Goal: Use online tool/utility: Use online tool/utility

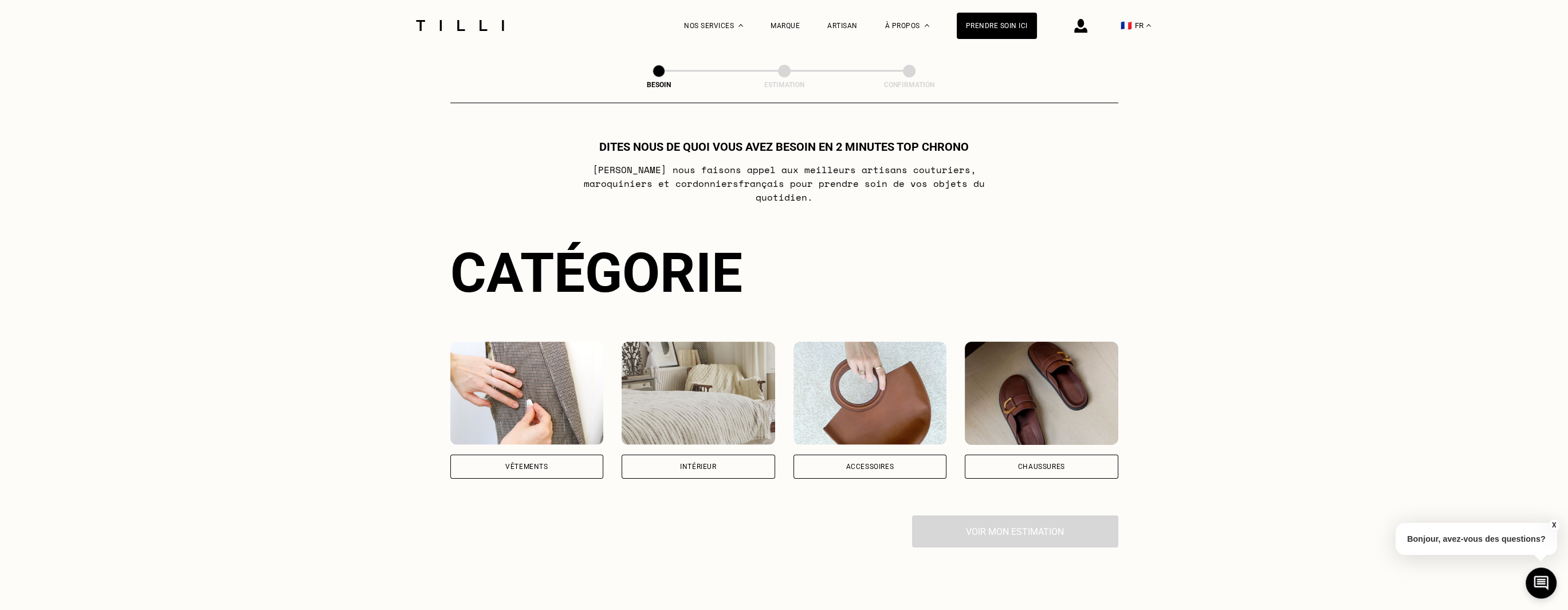
click at [864, 463] on div "Accessoires" at bounding box center [869, 466] width 48 height 7
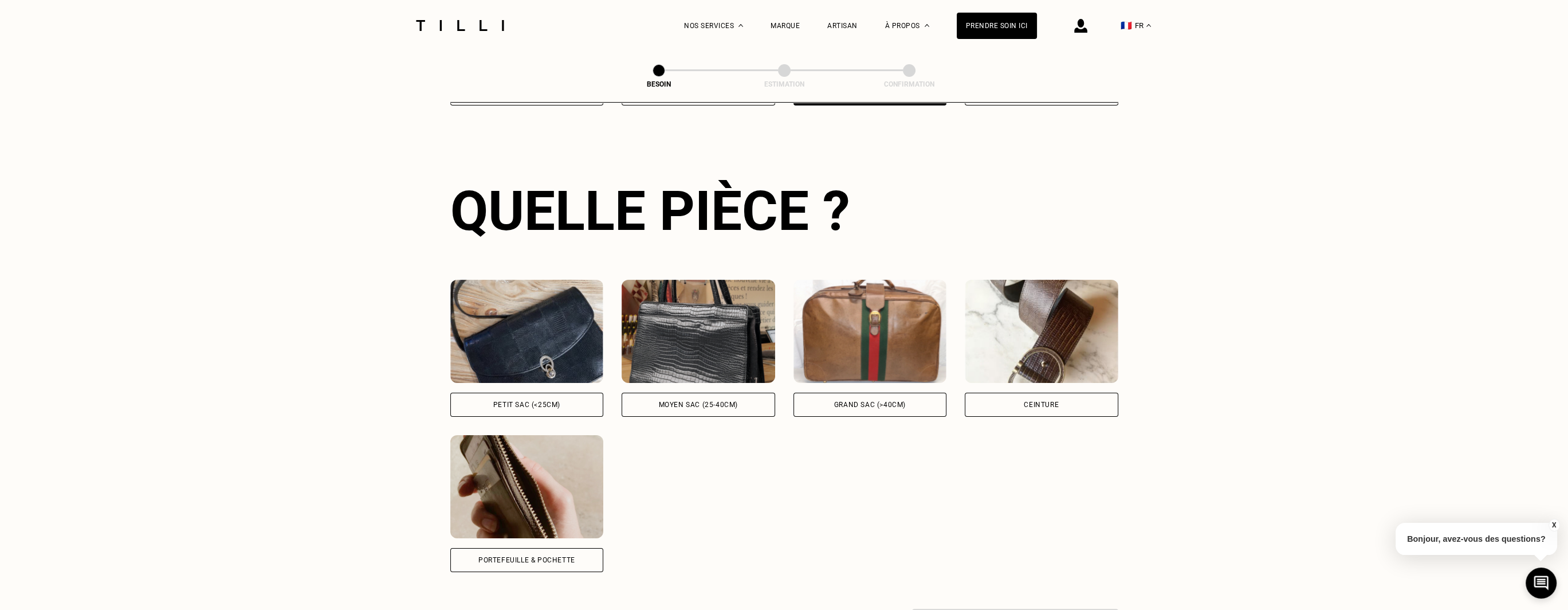
scroll to position [374, 0]
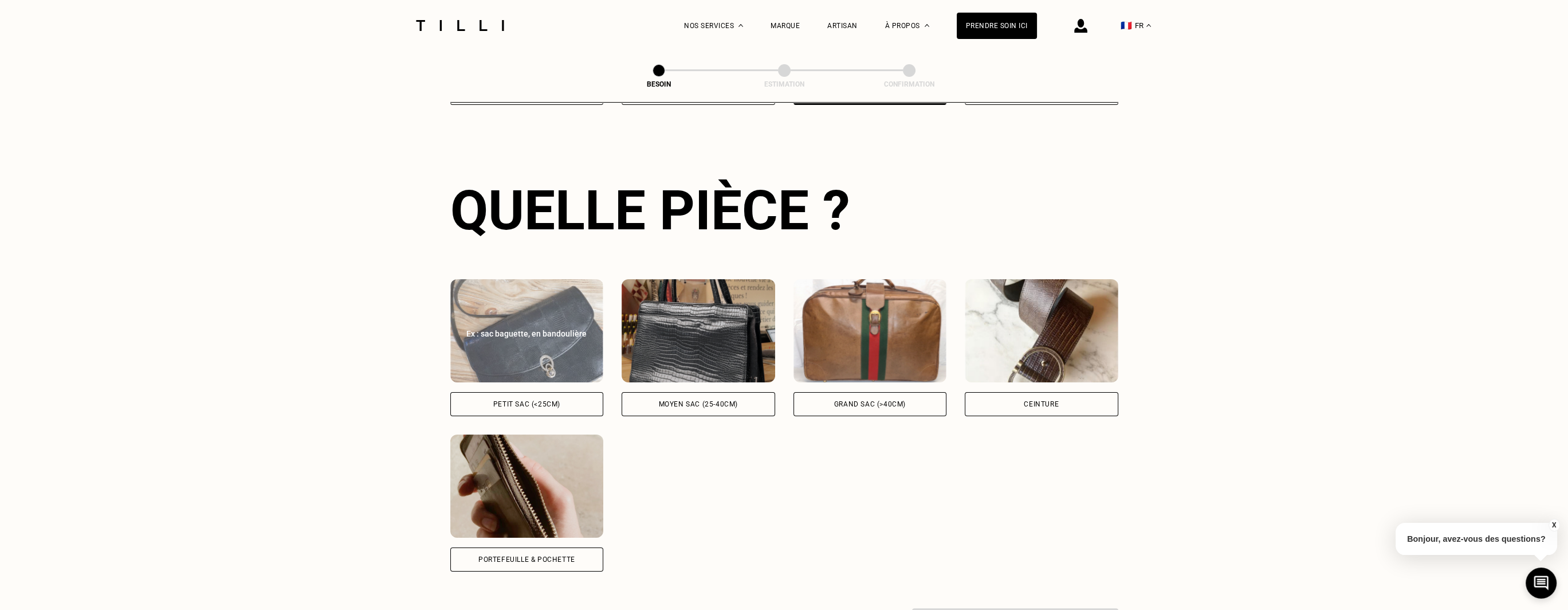
click at [488, 392] on div "Petit sac (<25cm)" at bounding box center [527, 404] width 154 height 24
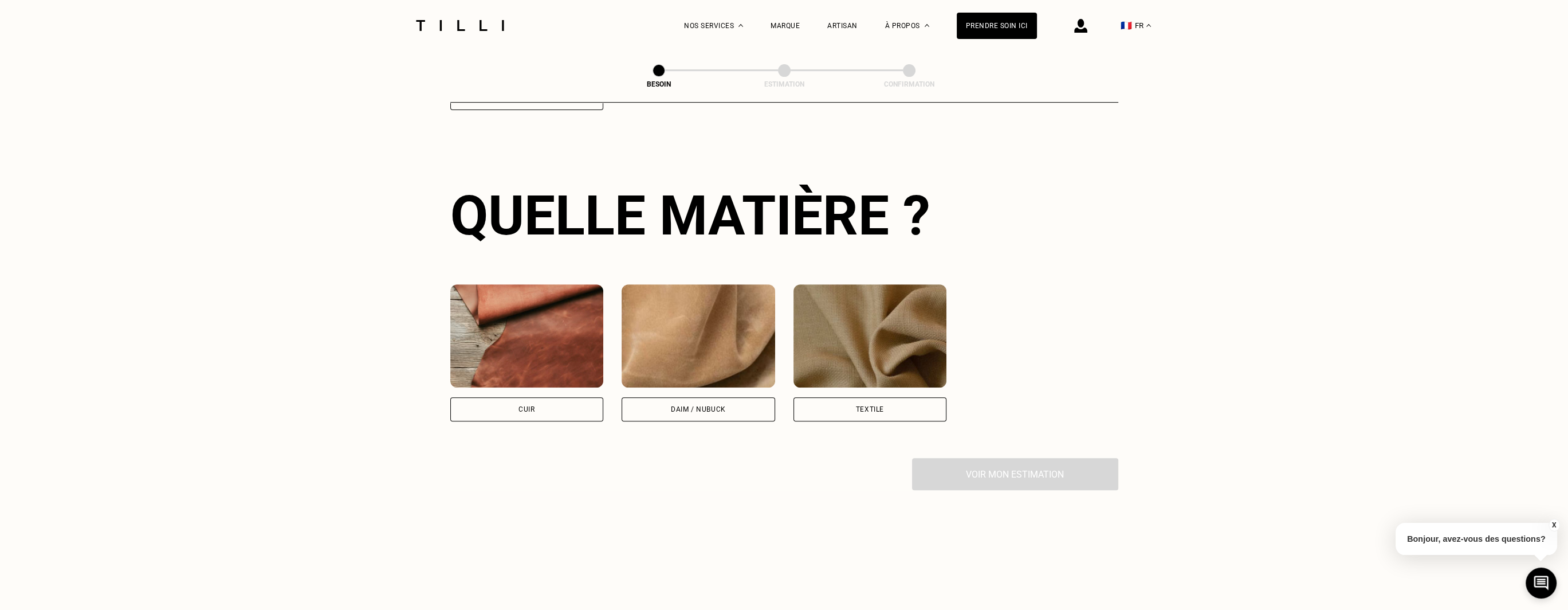
scroll to position [841, 0]
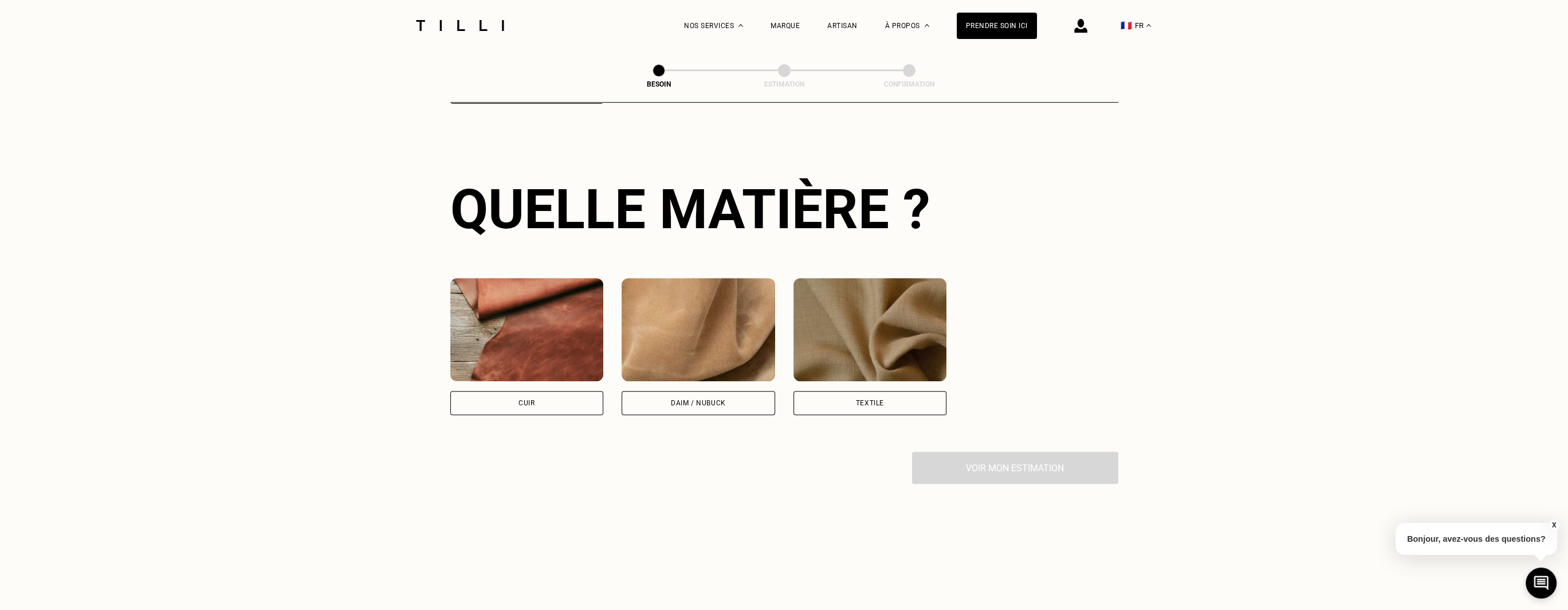
click at [523, 399] on div "Cuir" at bounding box center [527, 403] width 16 height 7
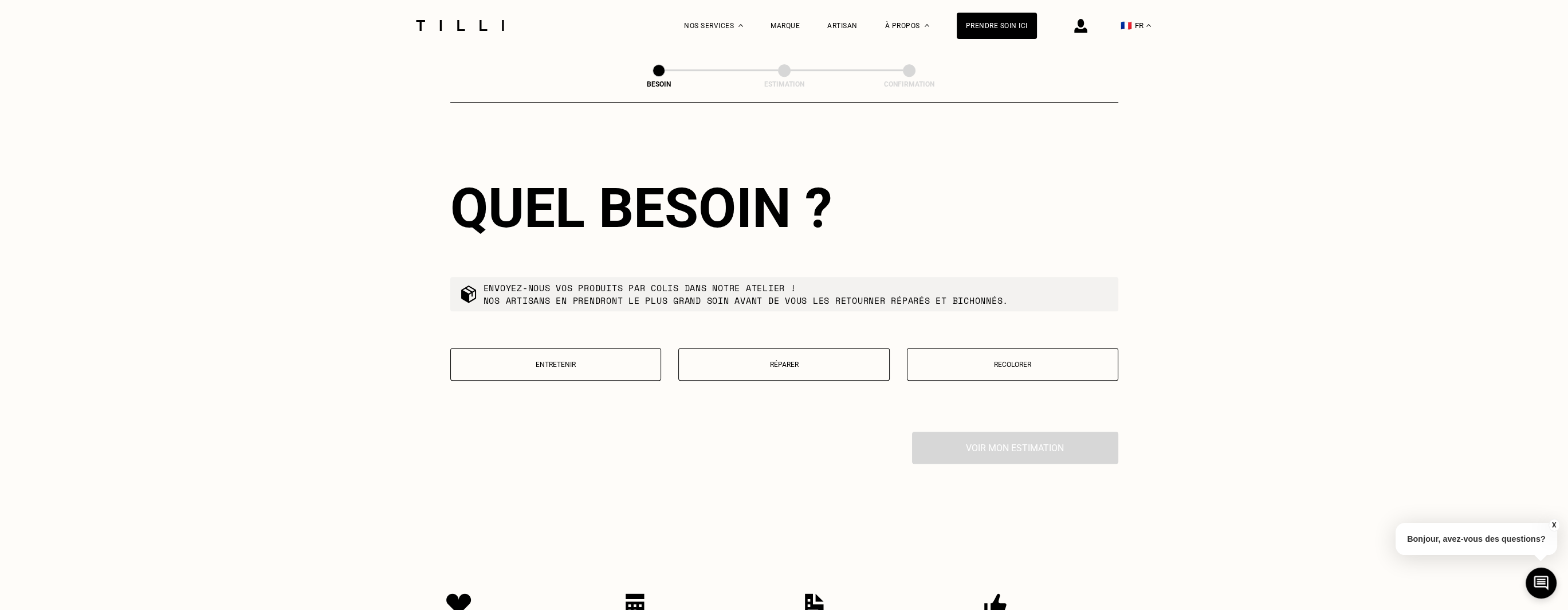
scroll to position [1155, 0]
click at [752, 360] on p "Réparer" at bounding box center [783, 364] width 198 height 8
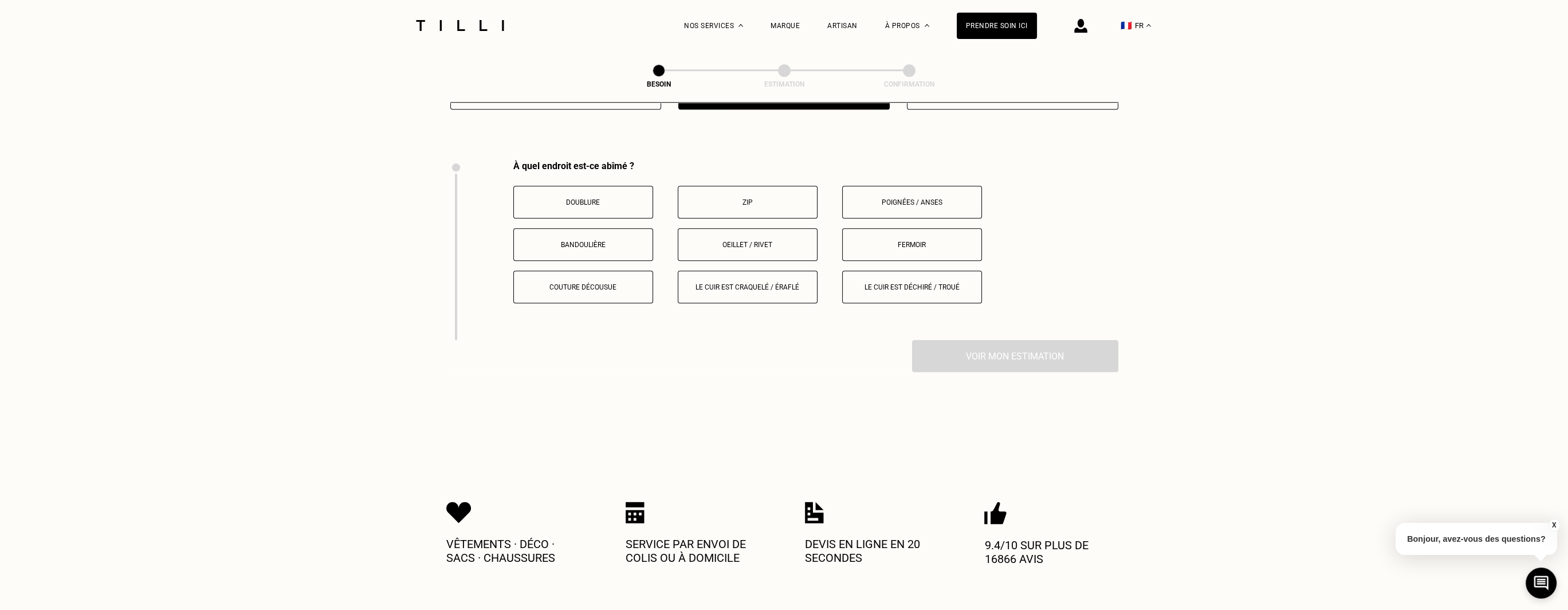
scroll to position [1450, 0]
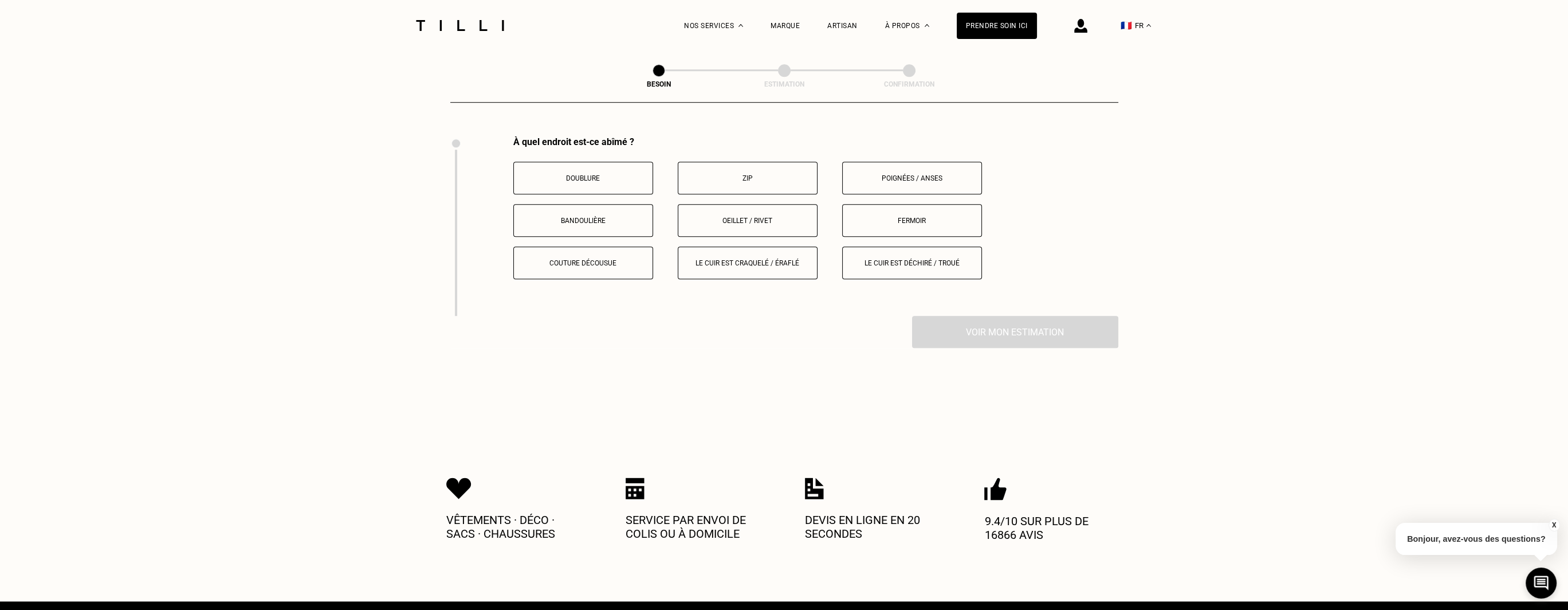
click at [618, 175] on p "Doublure" at bounding box center [583, 179] width 127 height 8
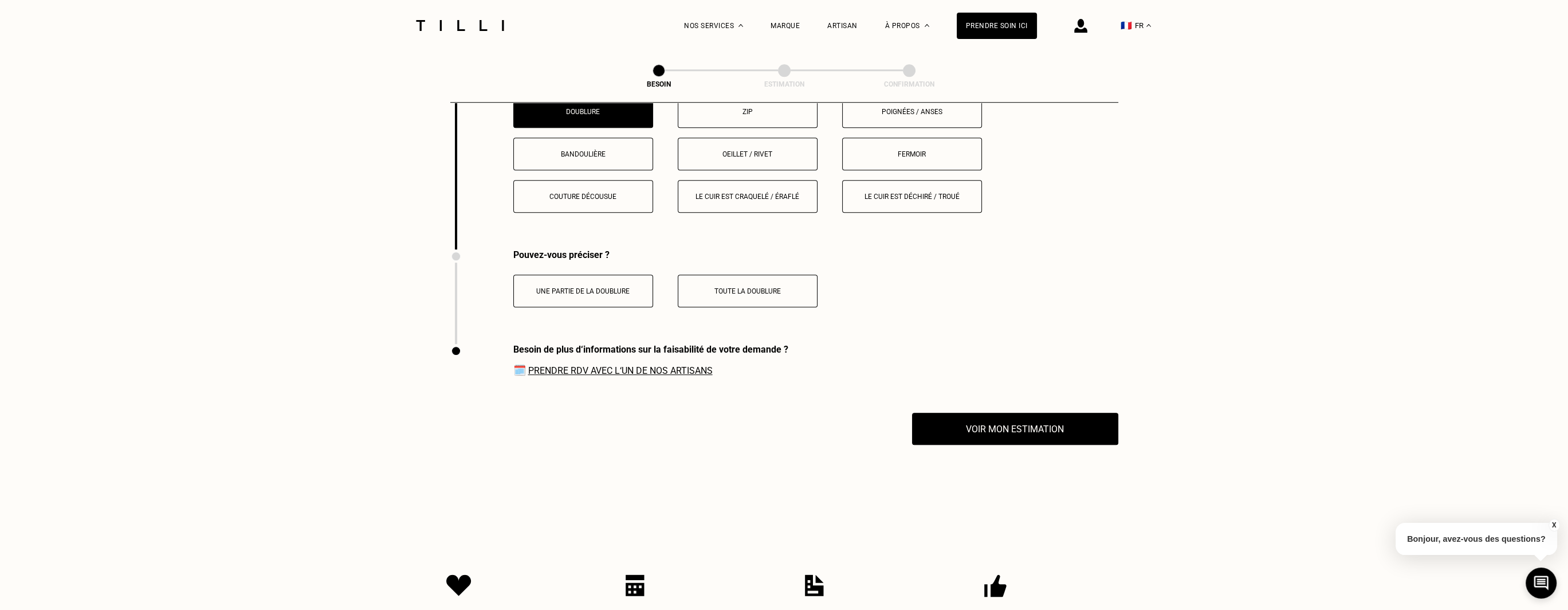
scroll to position [1514, 0]
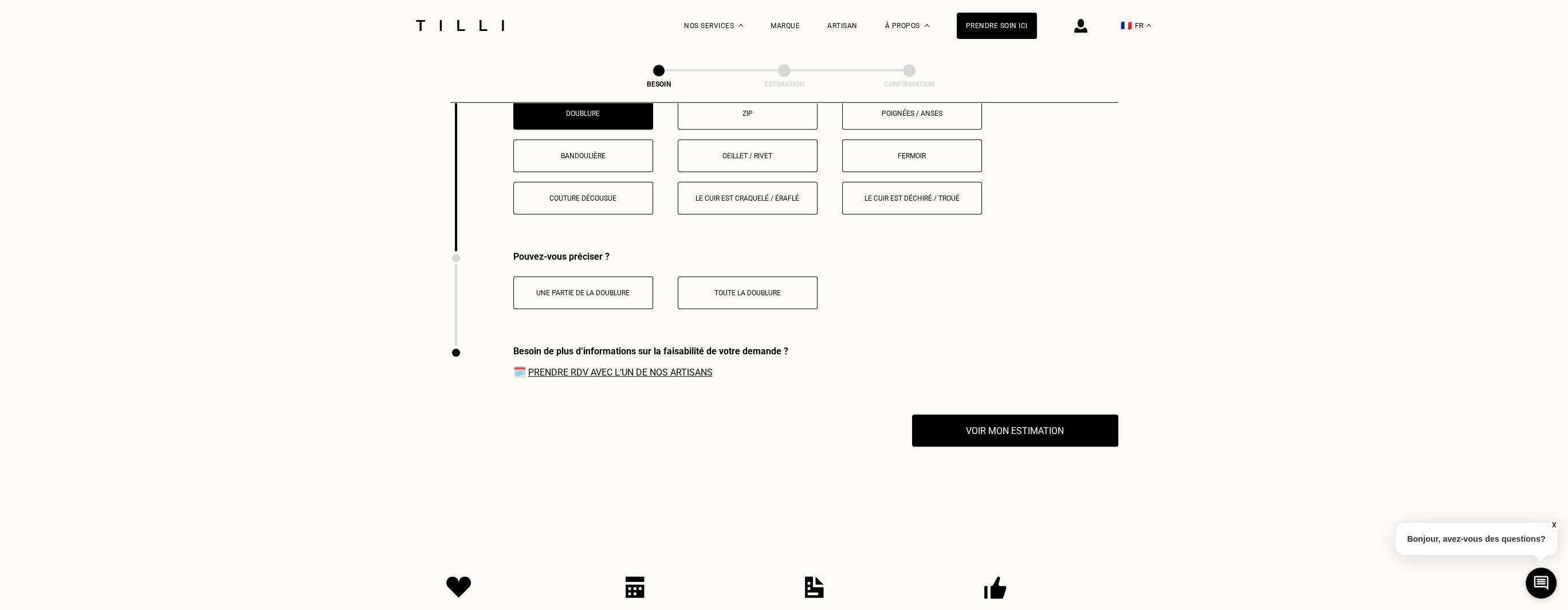
click at [782, 289] on p "Toute la doublure" at bounding box center [747, 293] width 127 height 8
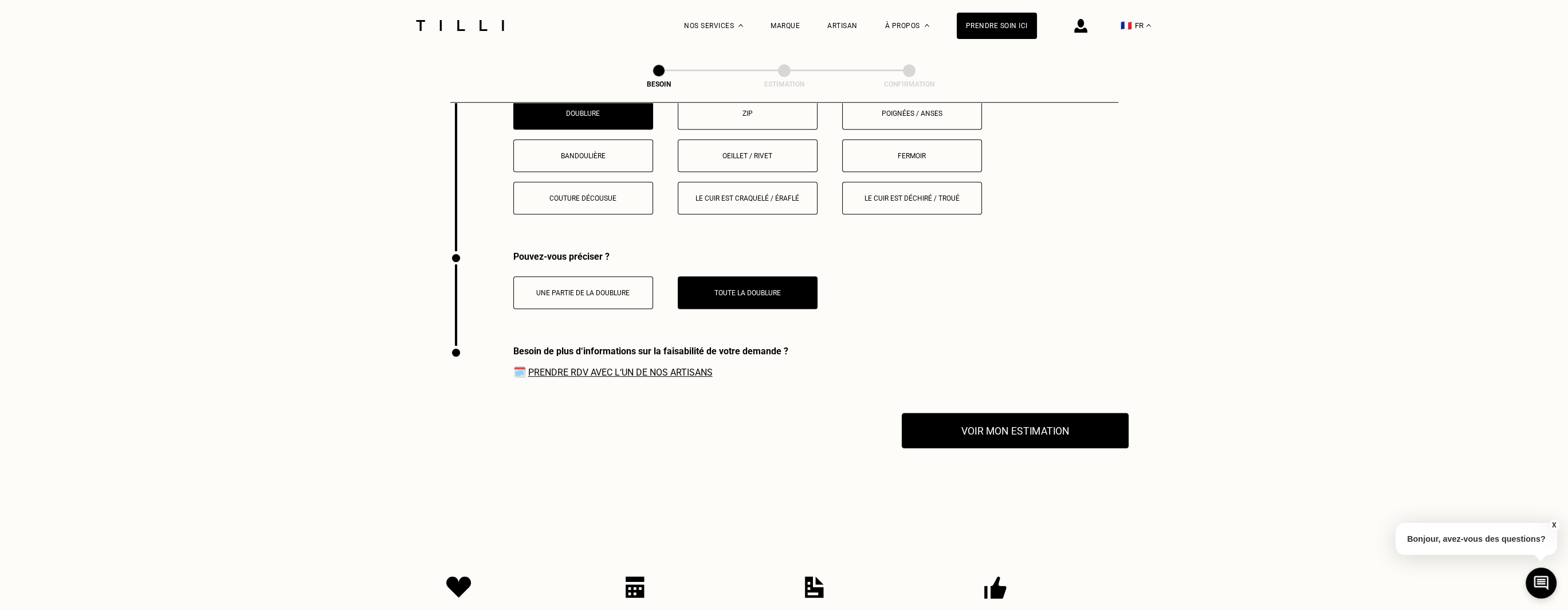
click at [1002, 413] on button "Voir mon estimation" at bounding box center [1015, 431] width 227 height 36
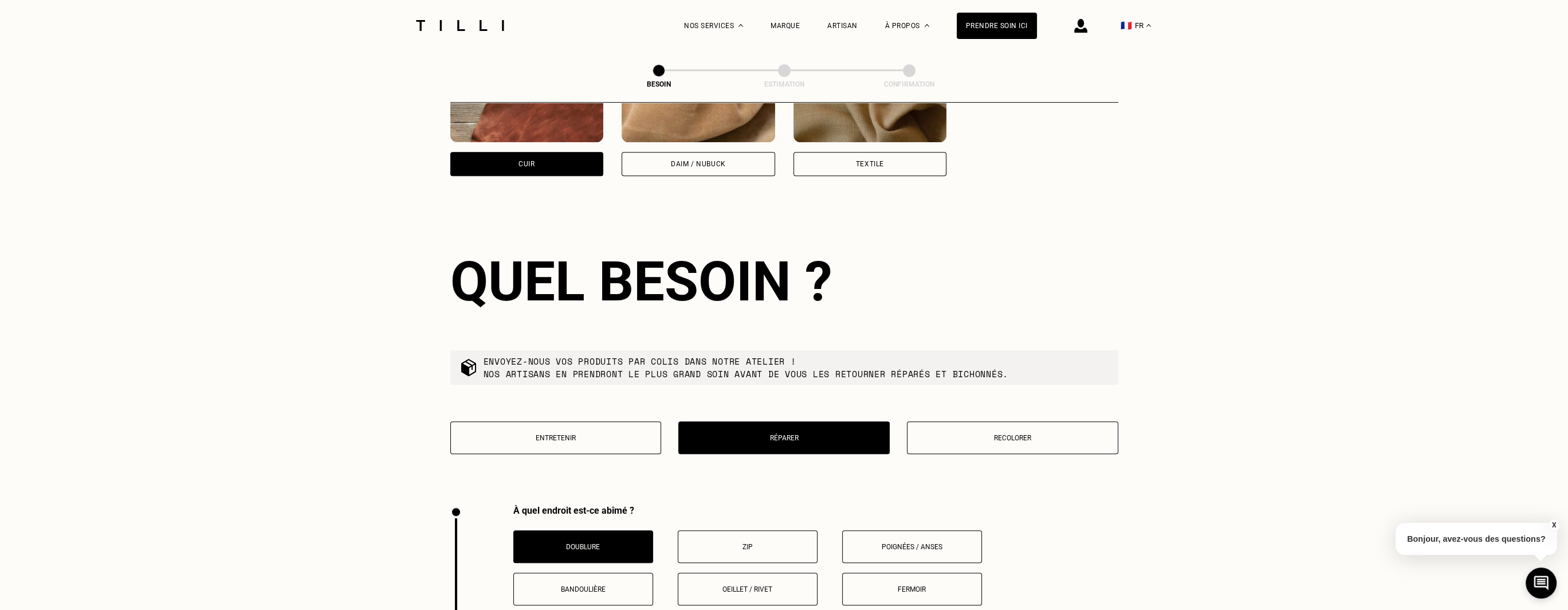
scroll to position [884, 0]
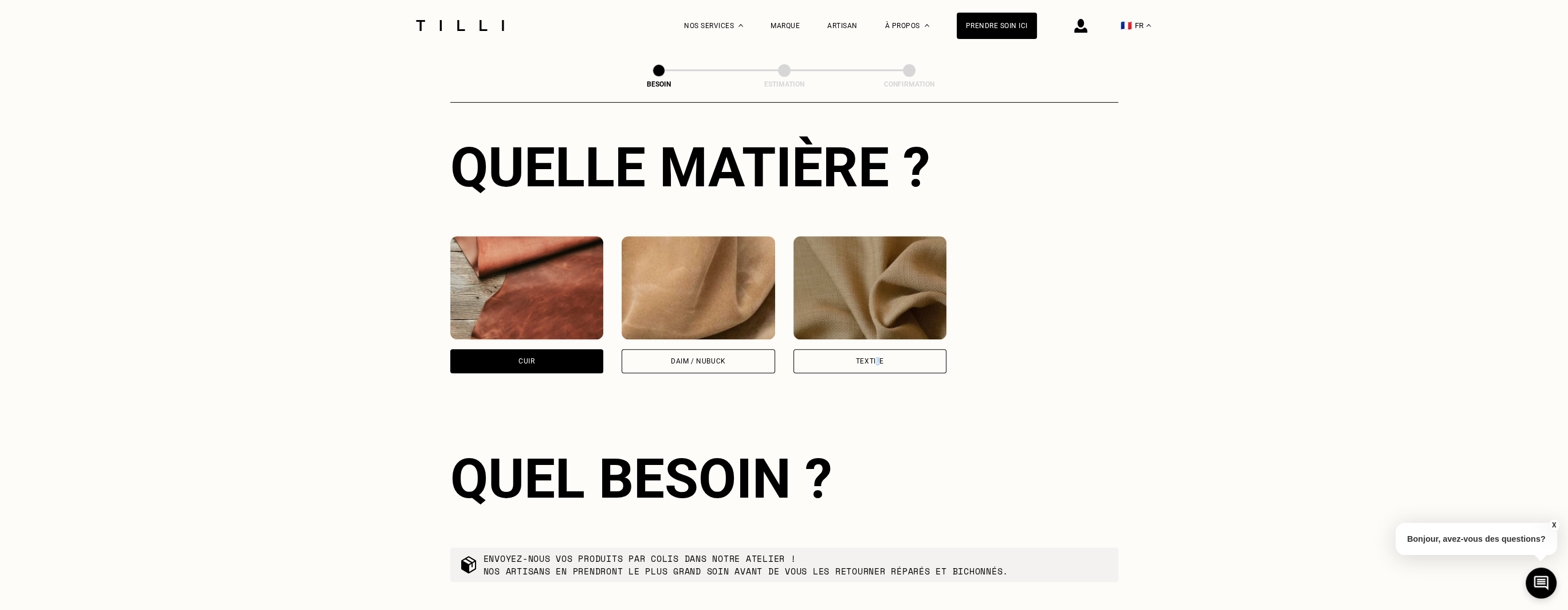
click at [877, 358] on div "Textile" at bounding box center [870, 361] width 154 height 24
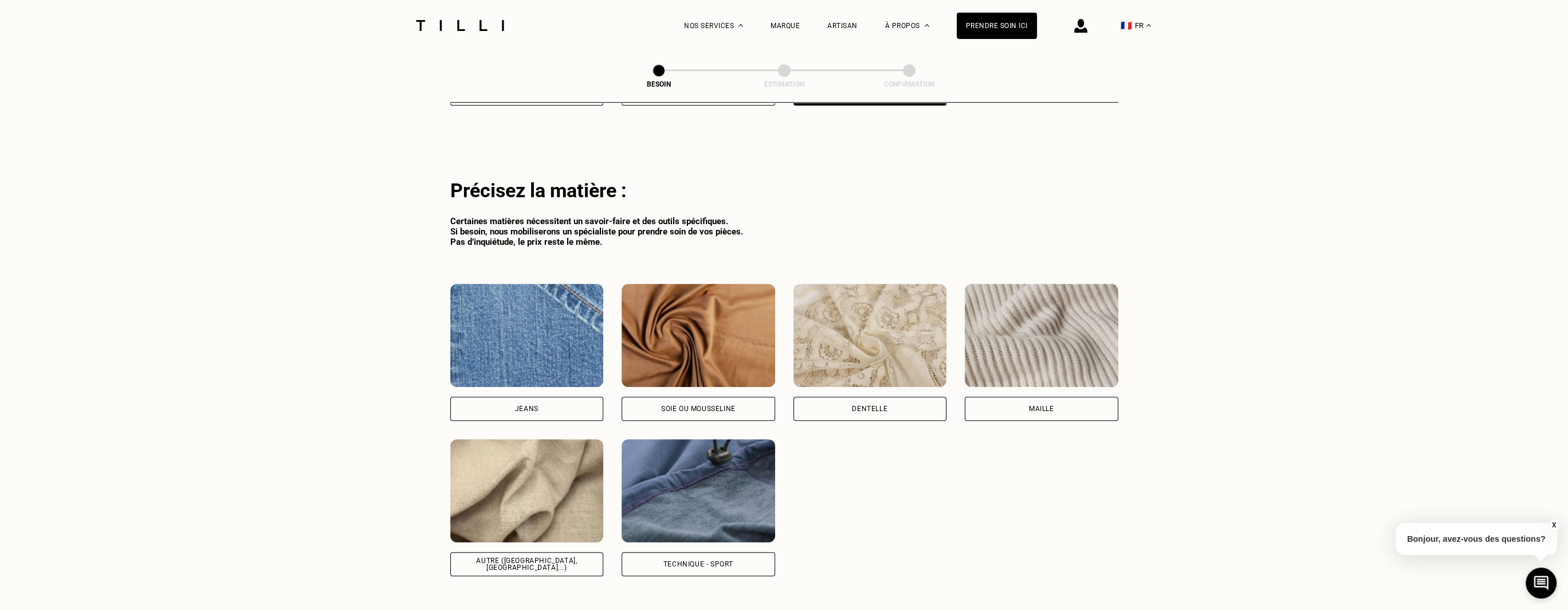
scroll to position [1155, 0]
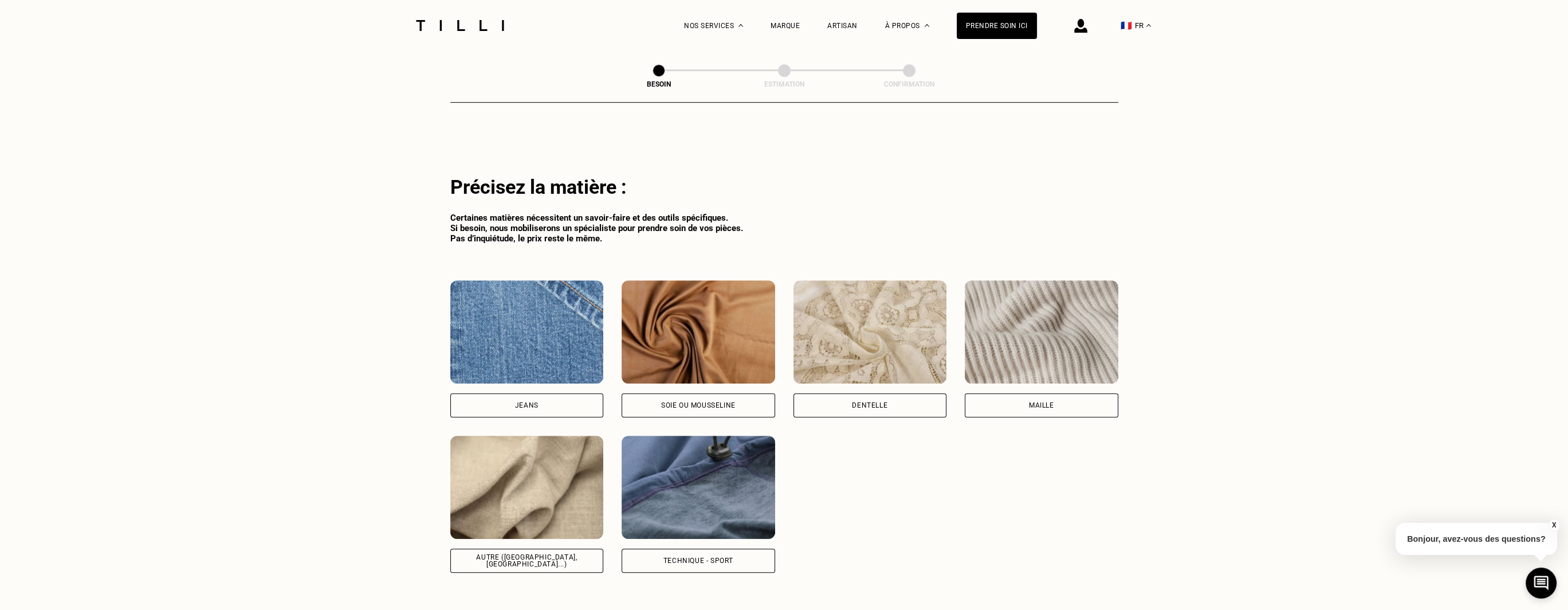
click at [689, 402] on div "Soie ou mousseline" at bounding box center [698, 405] width 74 height 7
select select "FR"
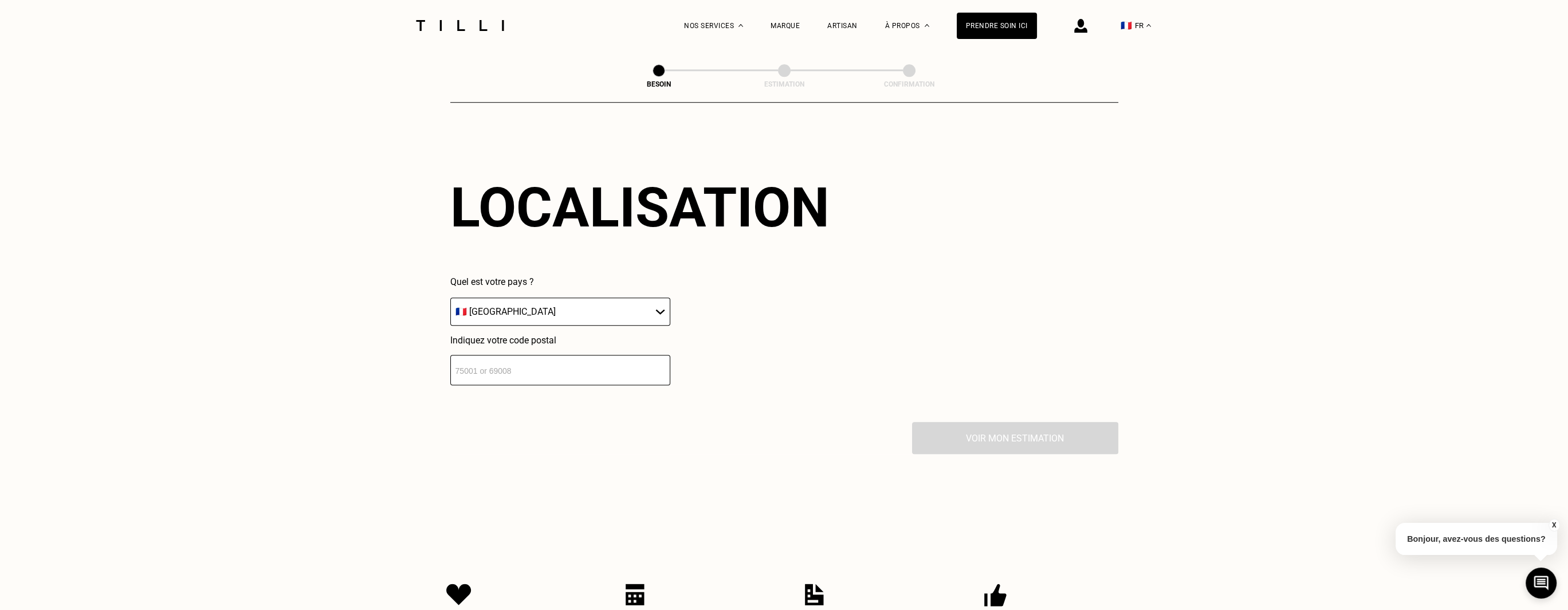
scroll to position [1626, 0]
click at [574, 368] on input "number" at bounding box center [560, 369] width 220 height 30
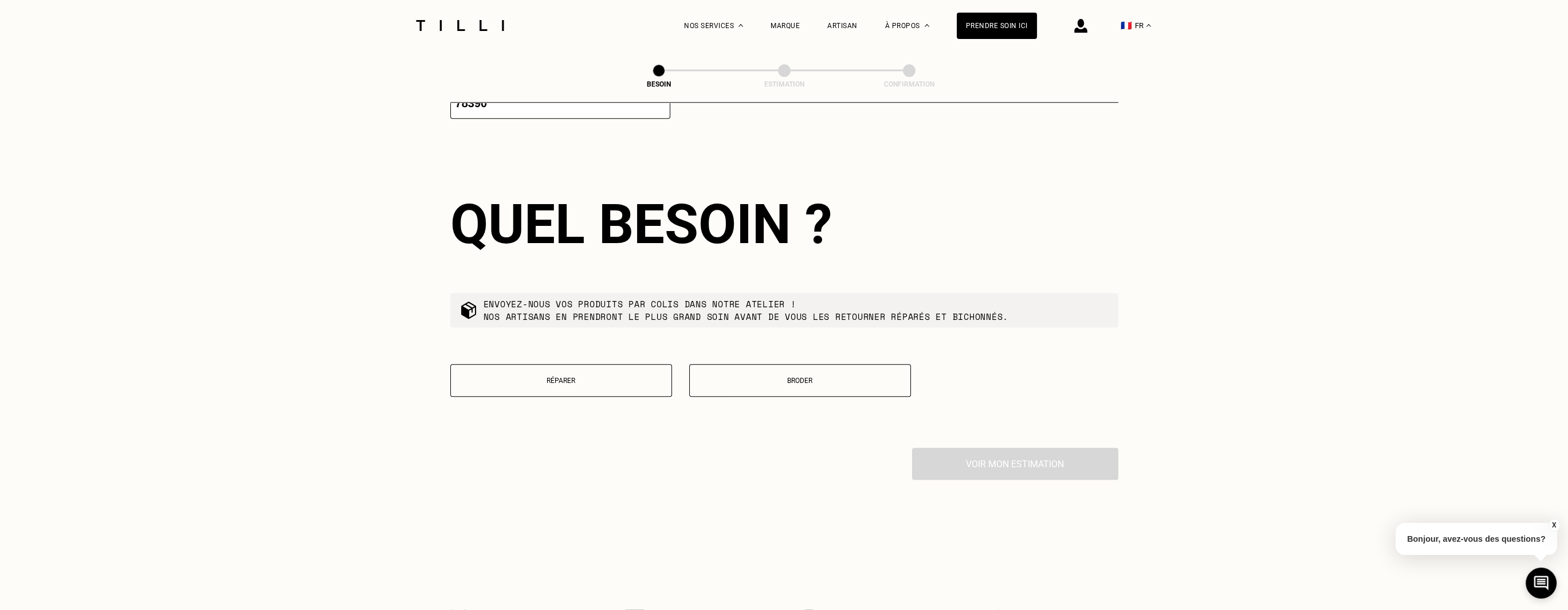
scroll to position [1911, 0]
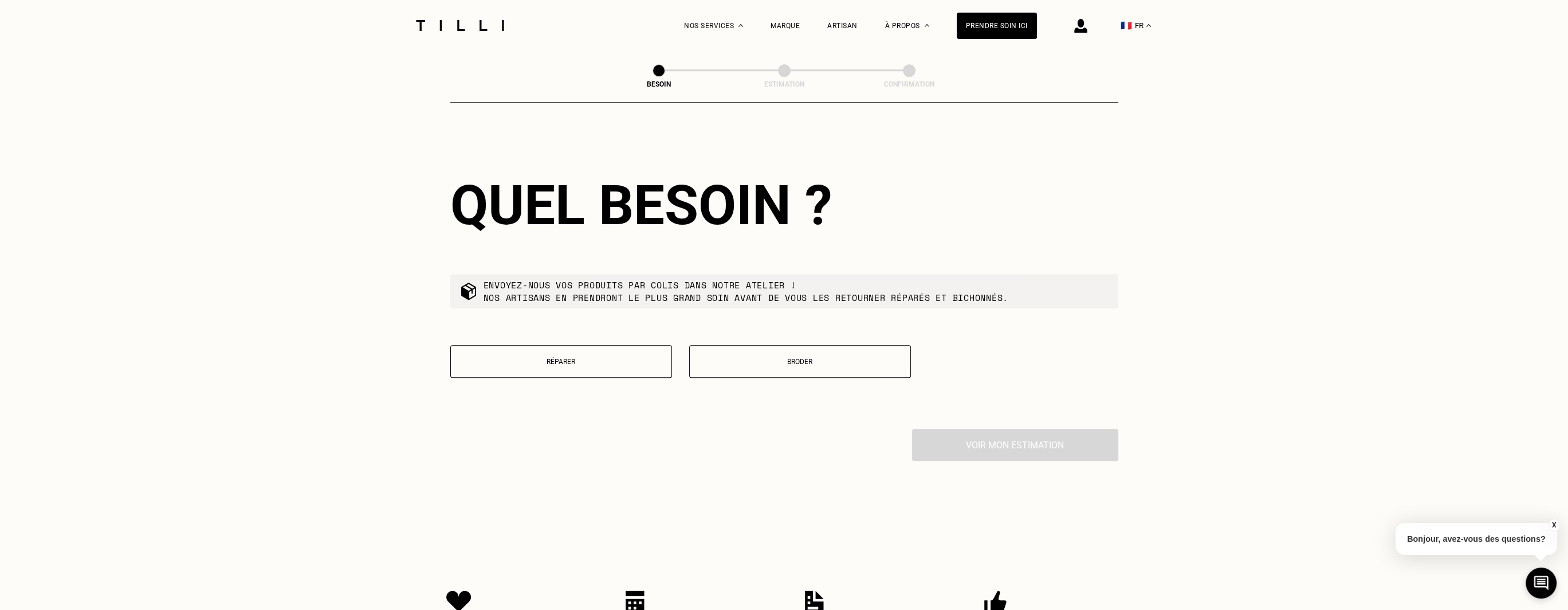
type input "78390"
click at [591, 358] on p "Réparer" at bounding box center [561, 362] width 209 height 8
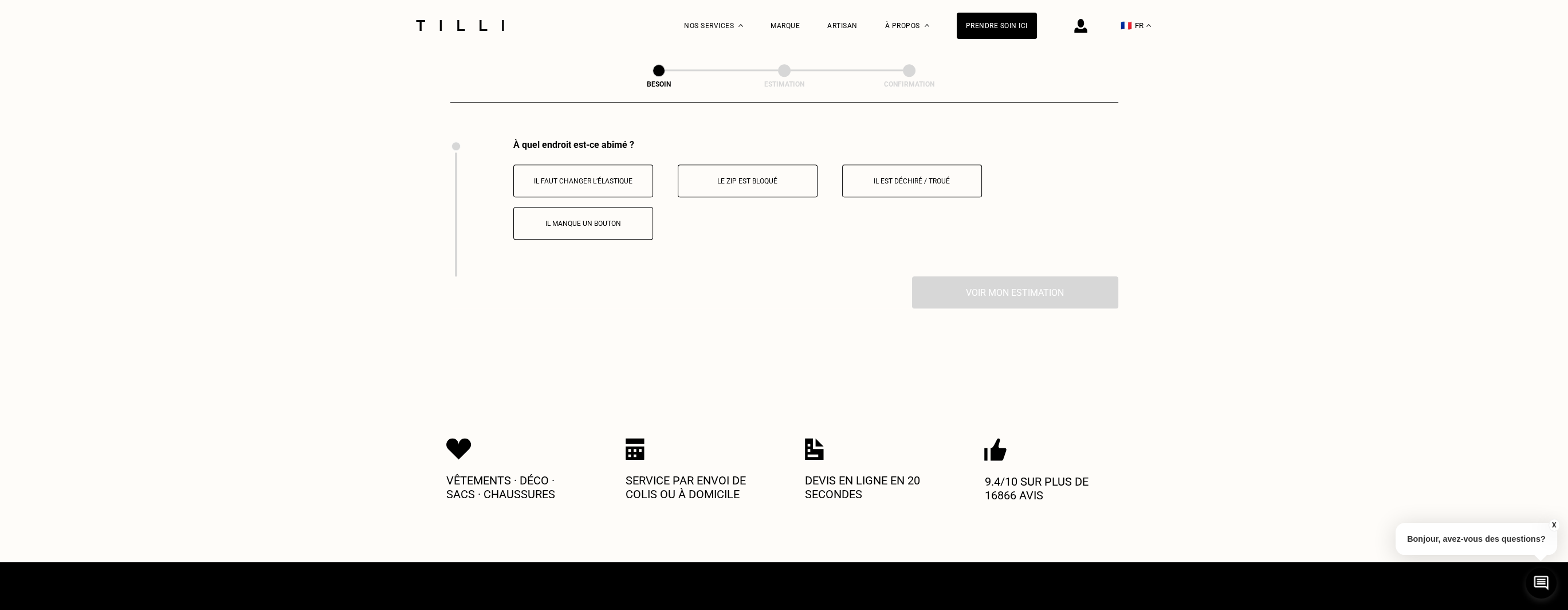
scroll to position [2206, 0]
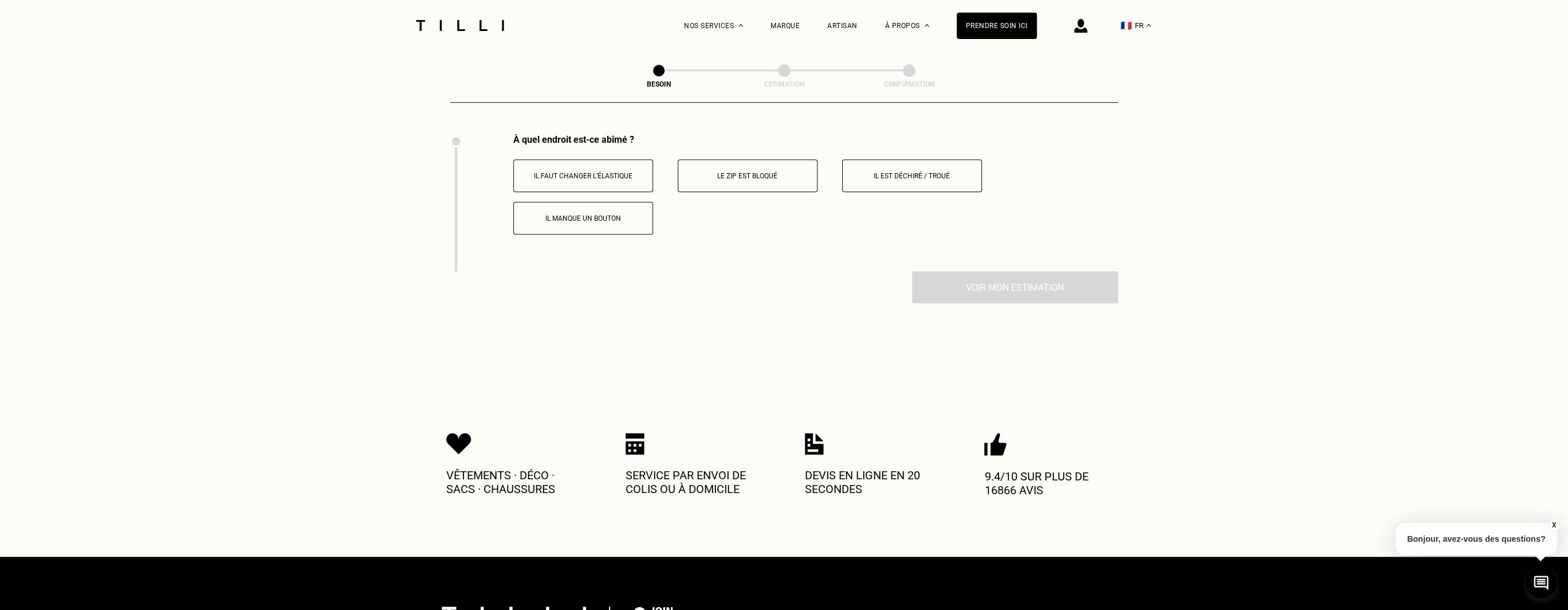
click at [907, 172] on p "Il est déchiré / troué" at bounding box center [912, 176] width 127 height 8
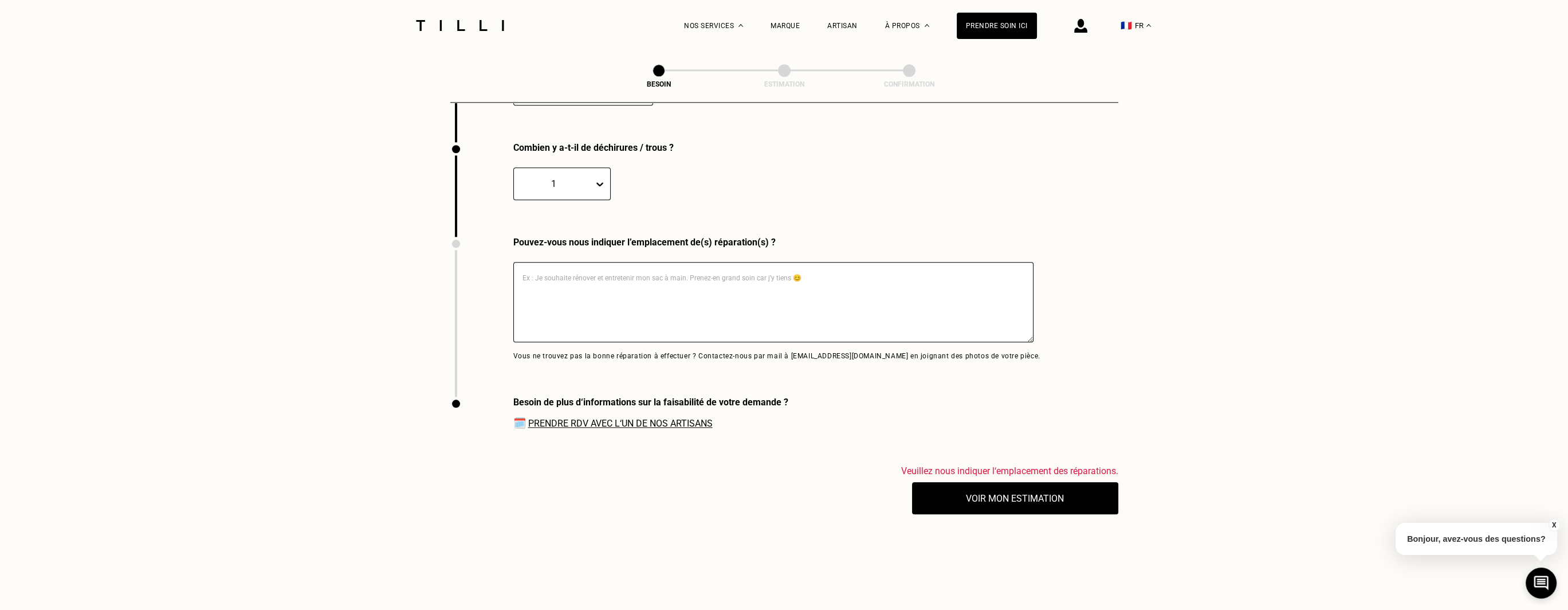
scroll to position [2343, 0]
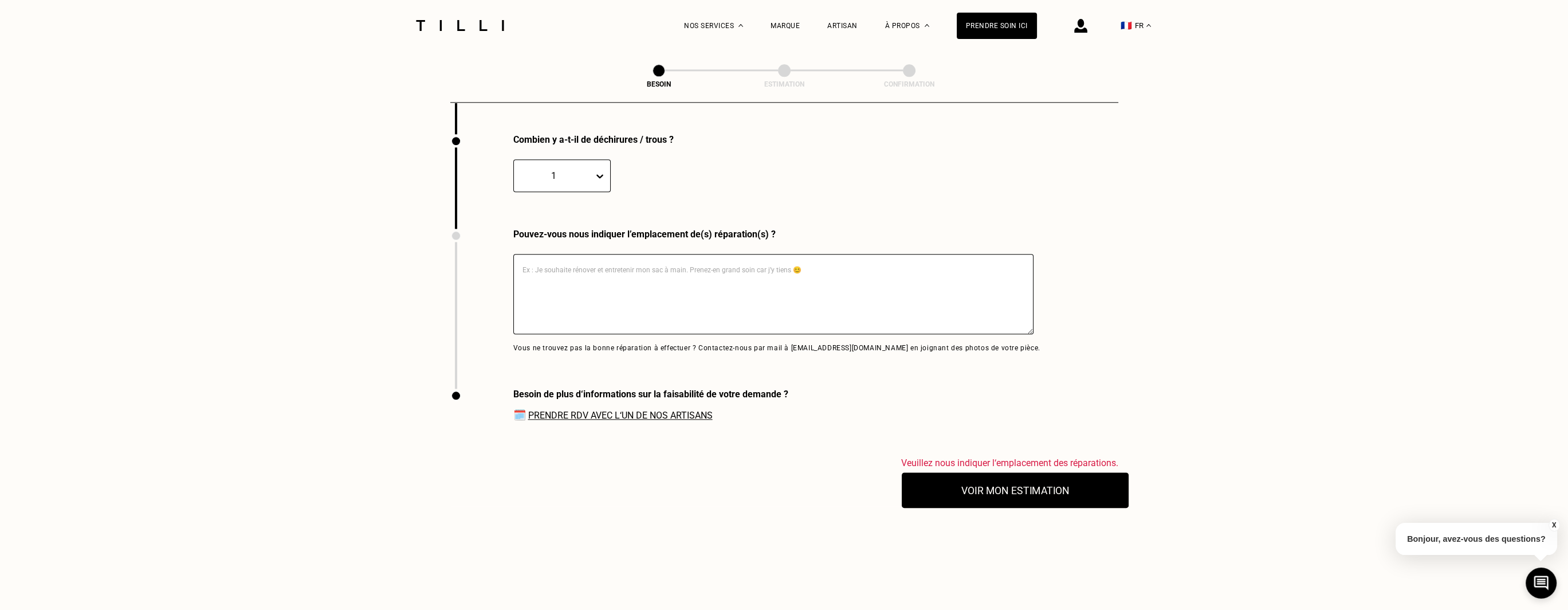
click at [1049, 489] on button "Voir mon estimation" at bounding box center [1015, 490] width 227 height 36
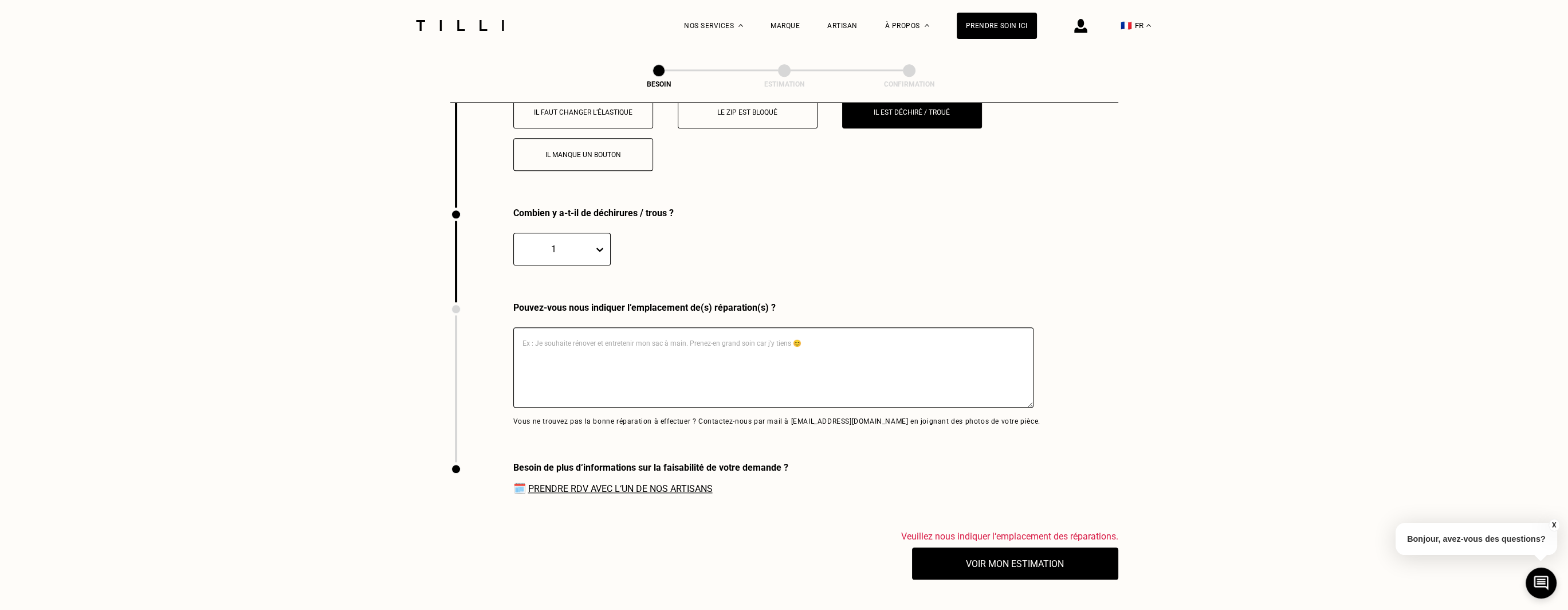
scroll to position [2056, 0]
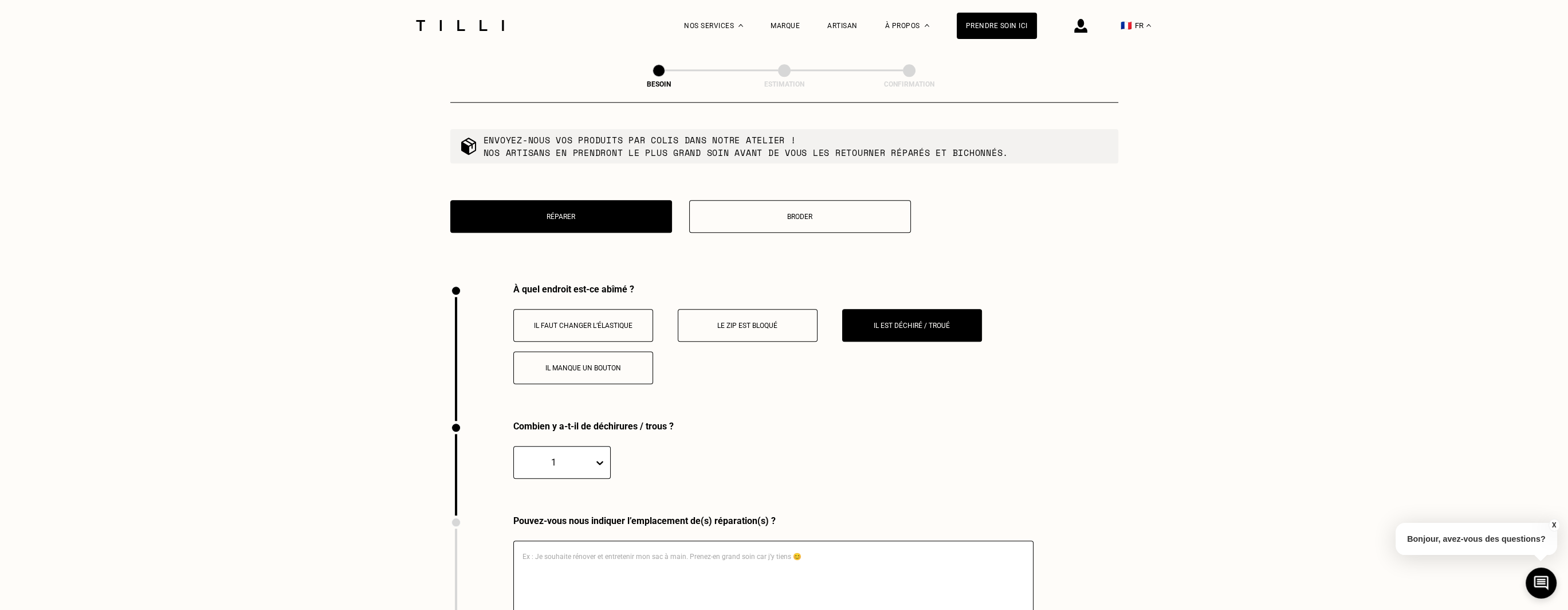
click at [634, 321] on p "Il faut changer l’élastique" at bounding box center [583, 325] width 127 height 8
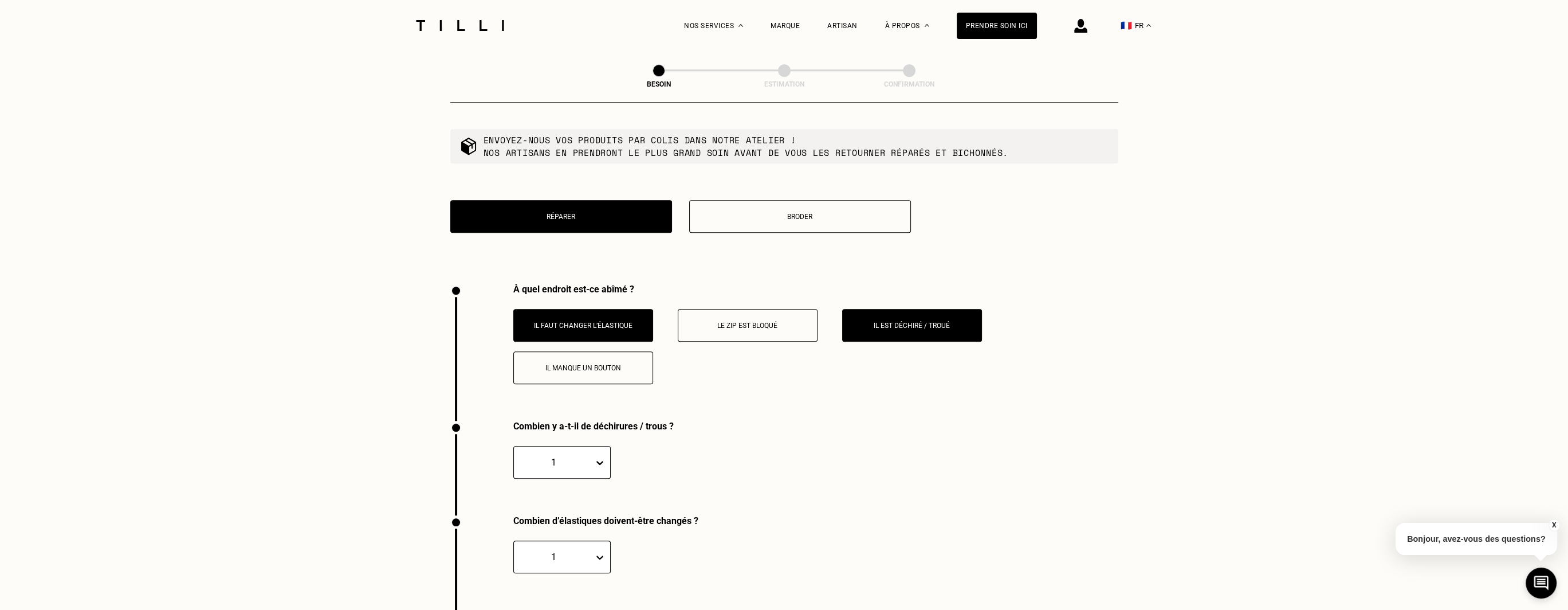
click at [739, 324] on button "Le zip est bloqué" at bounding box center [747, 325] width 139 height 33
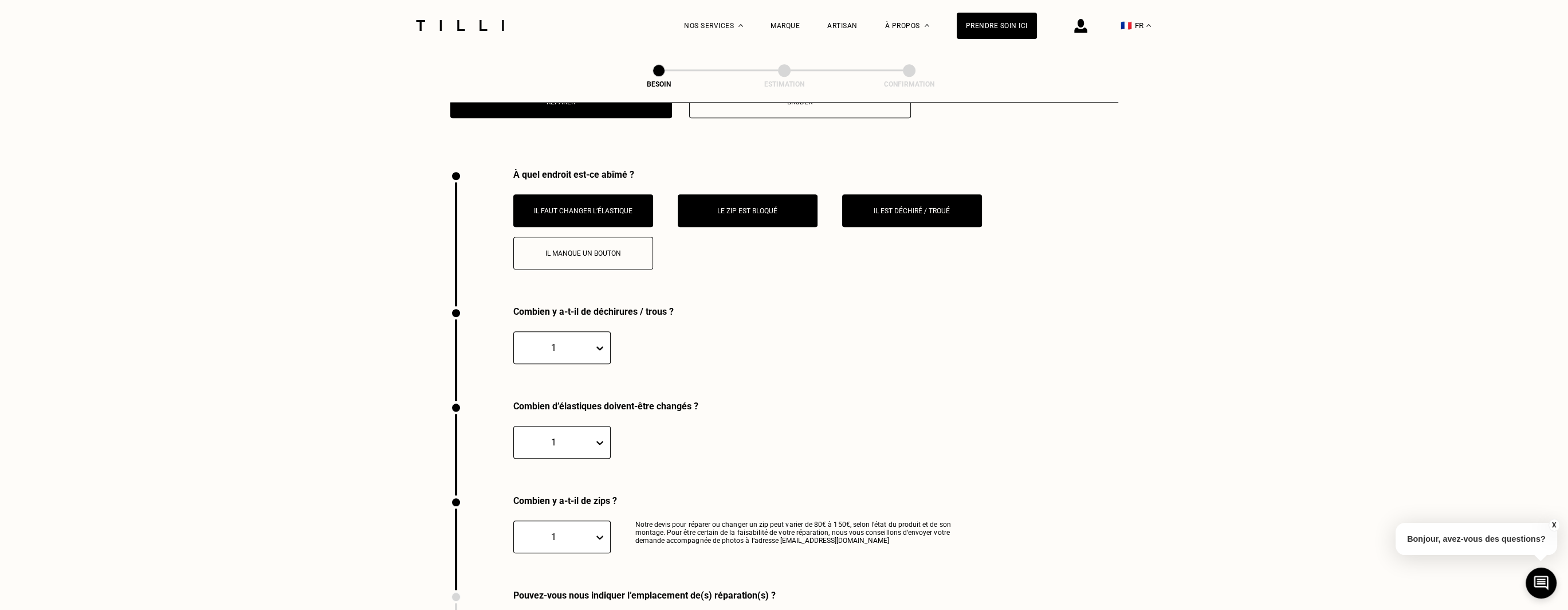
click at [757, 207] on p "Le zip est bloqué" at bounding box center [747, 211] width 127 height 8
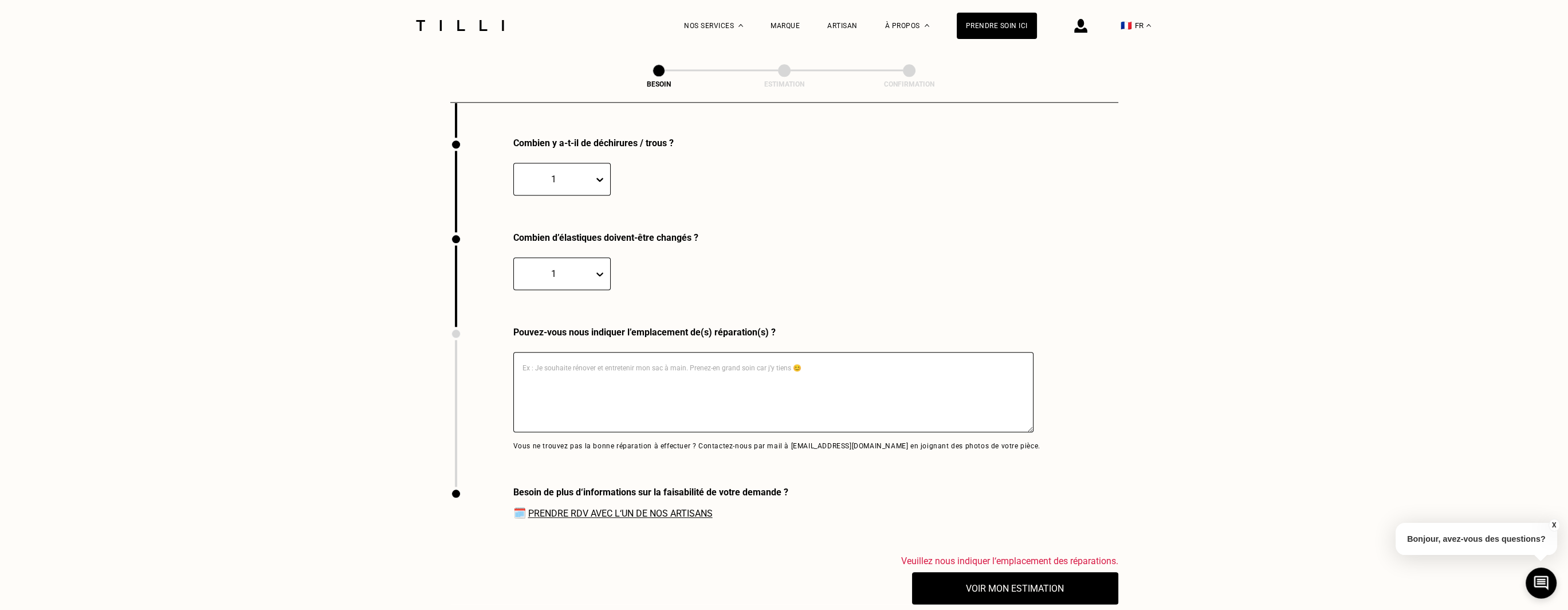
scroll to position [2343, 0]
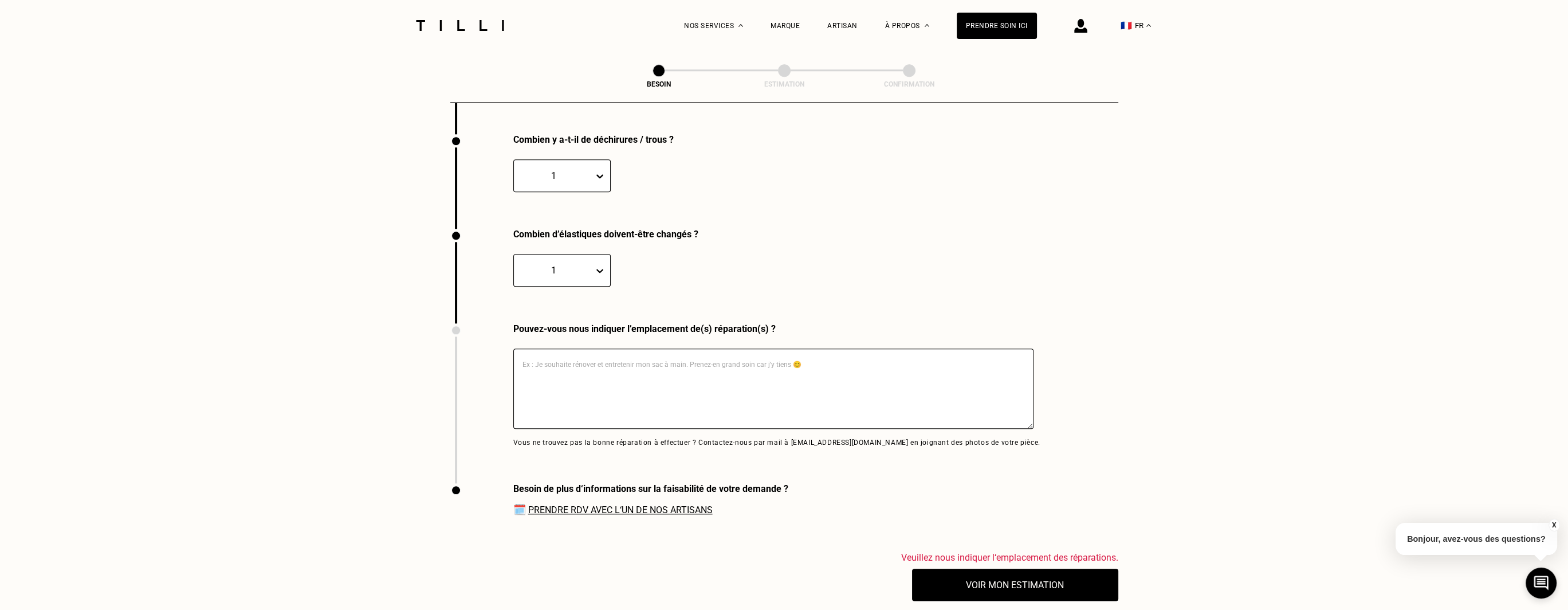
click at [589, 161] on div "1" at bounding box center [562, 175] width 97 height 33
click at [536, 253] on div "3" at bounding box center [562, 252] width 97 height 22
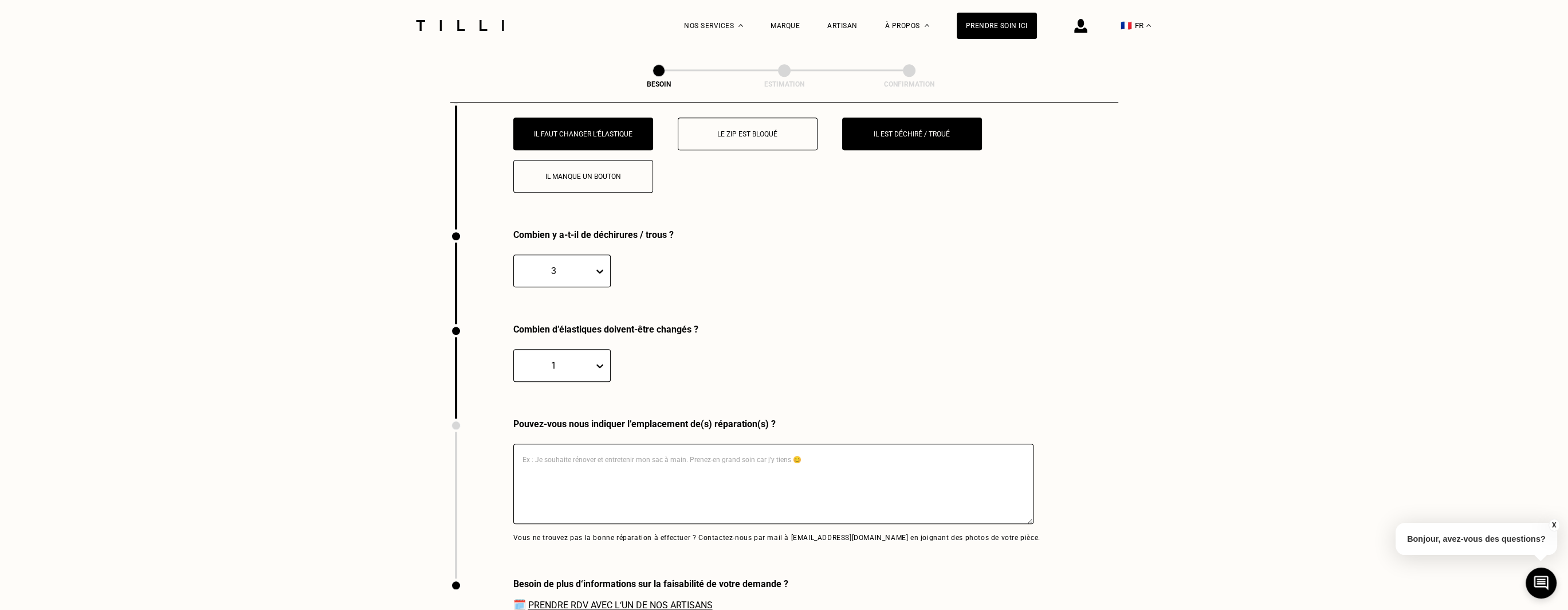
scroll to position [1998, 0]
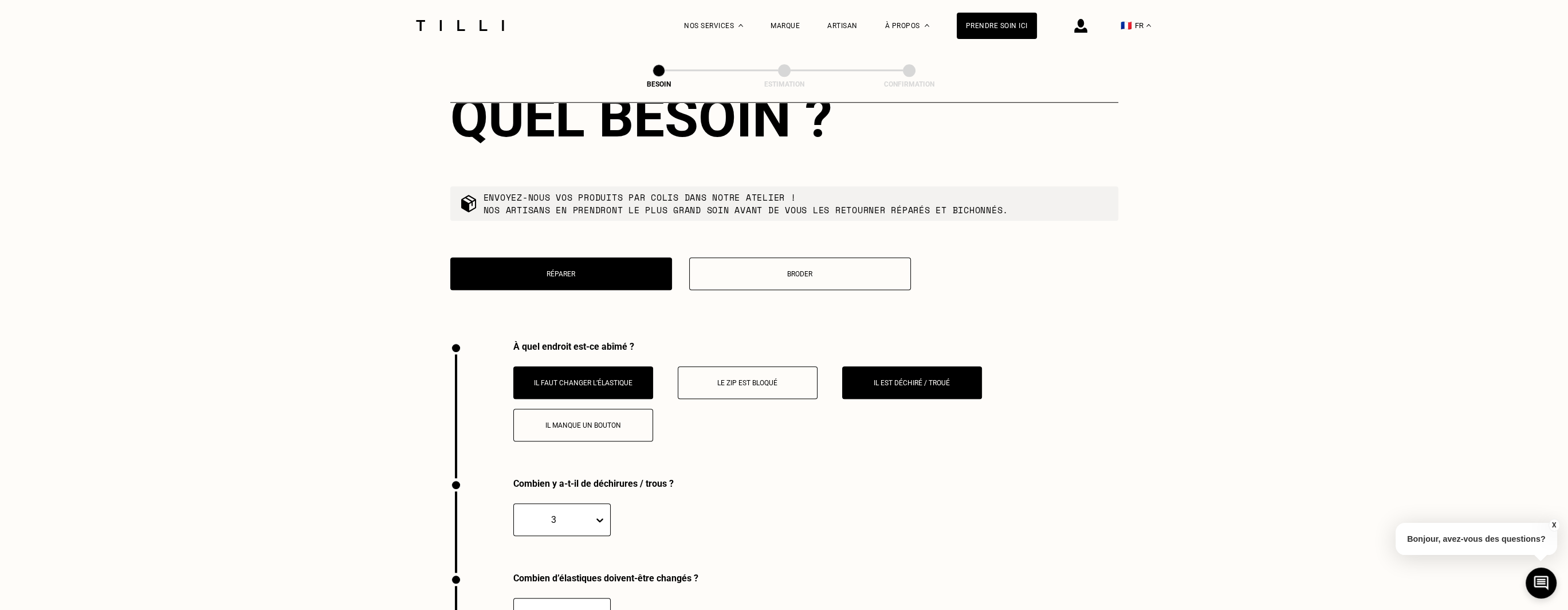
click at [916, 379] on p "Il est déchiré / troué" at bounding box center [912, 383] width 127 height 8
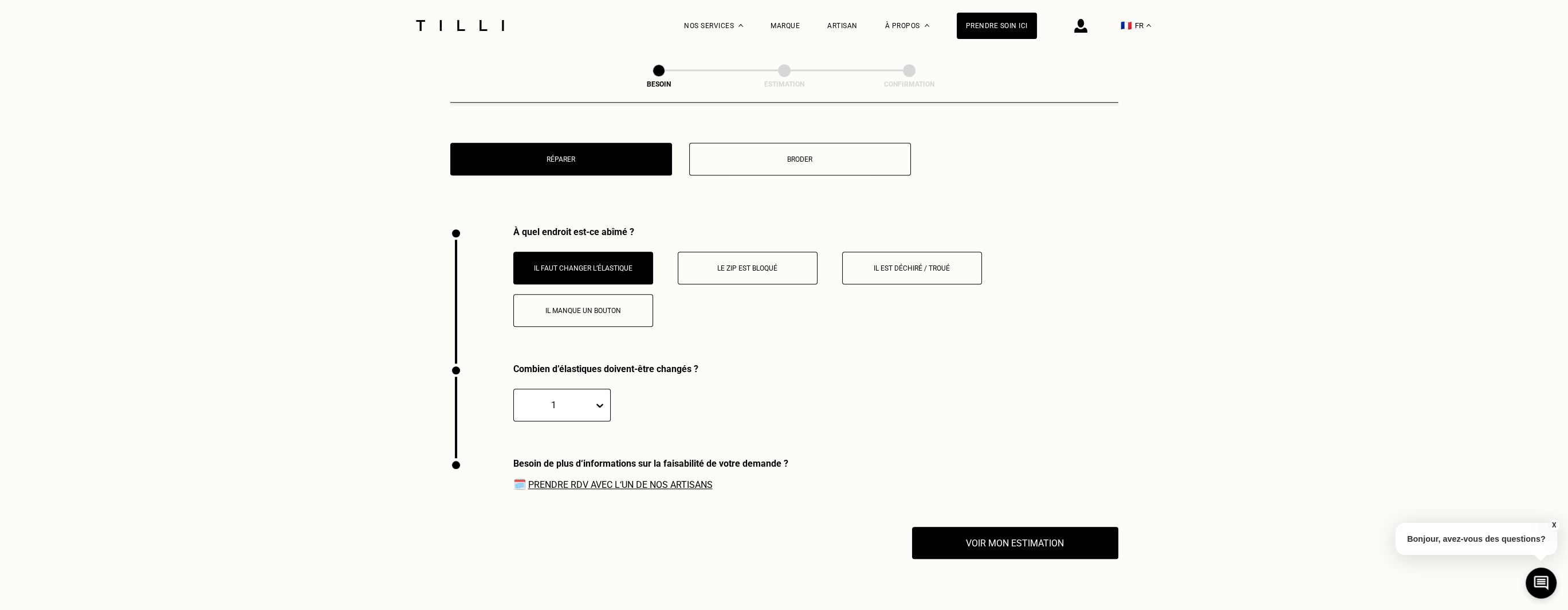
click at [888, 266] on p "Il est déchiré / troué" at bounding box center [912, 268] width 127 height 8
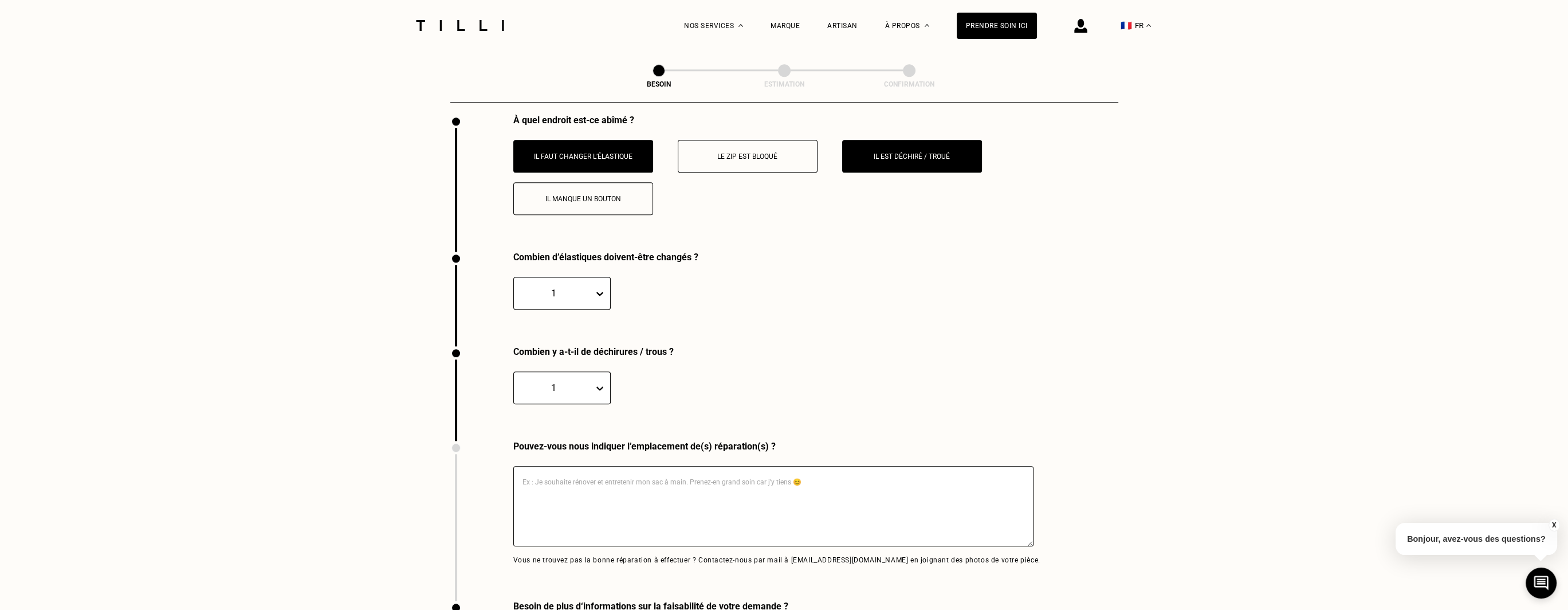
scroll to position [2056, 0]
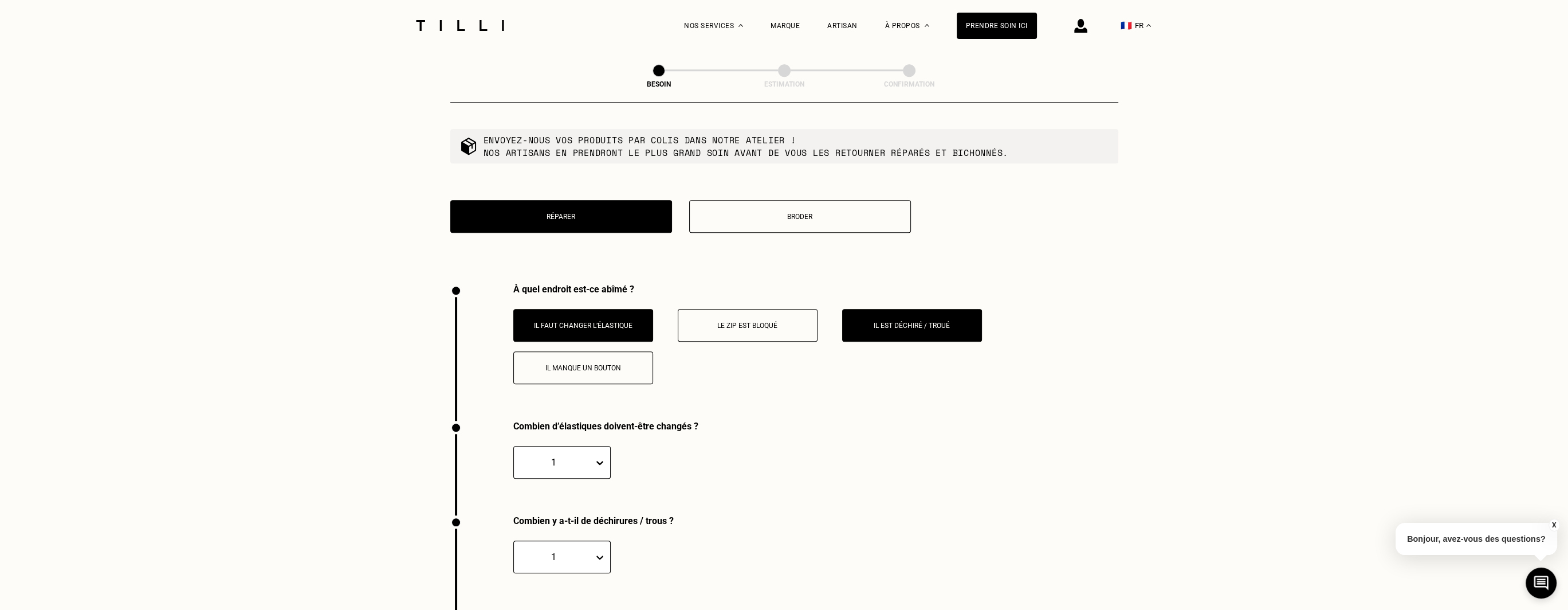
click at [614, 313] on button "Il faut changer l’élastique" at bounding box center [582, 325] width 139 height 33
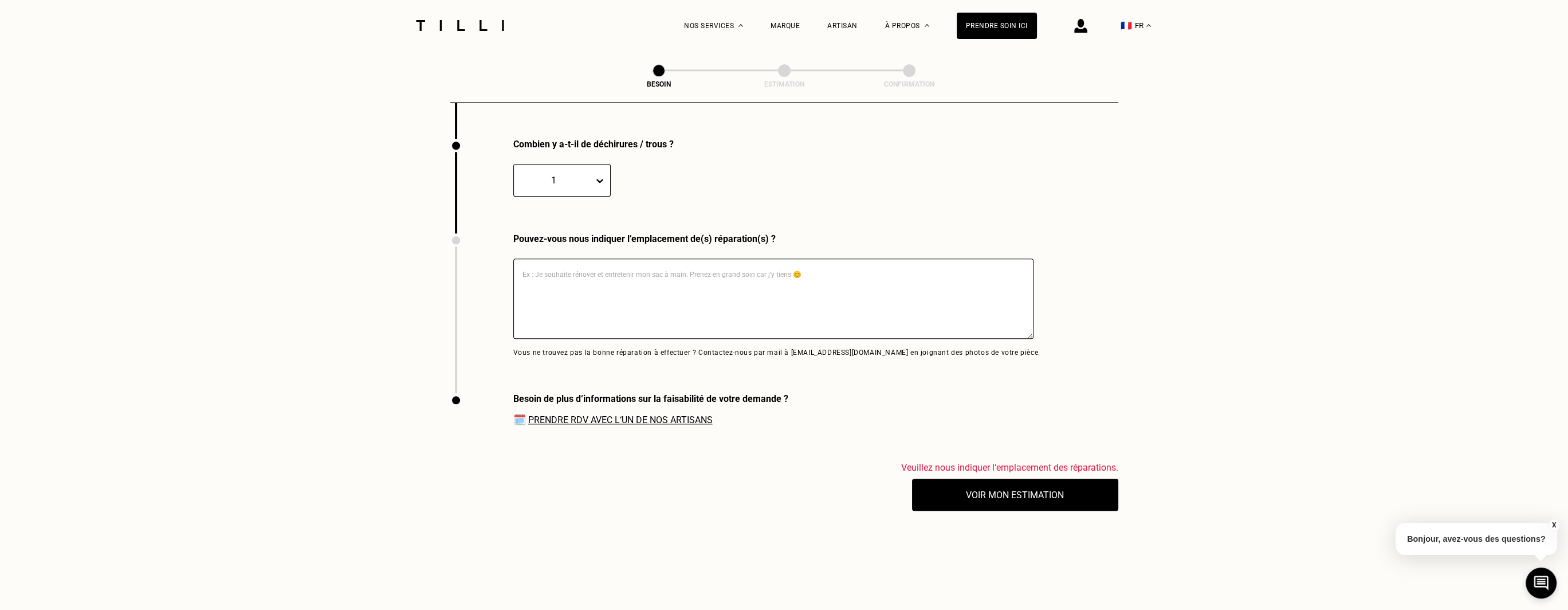
scroll to position [2343, 0]
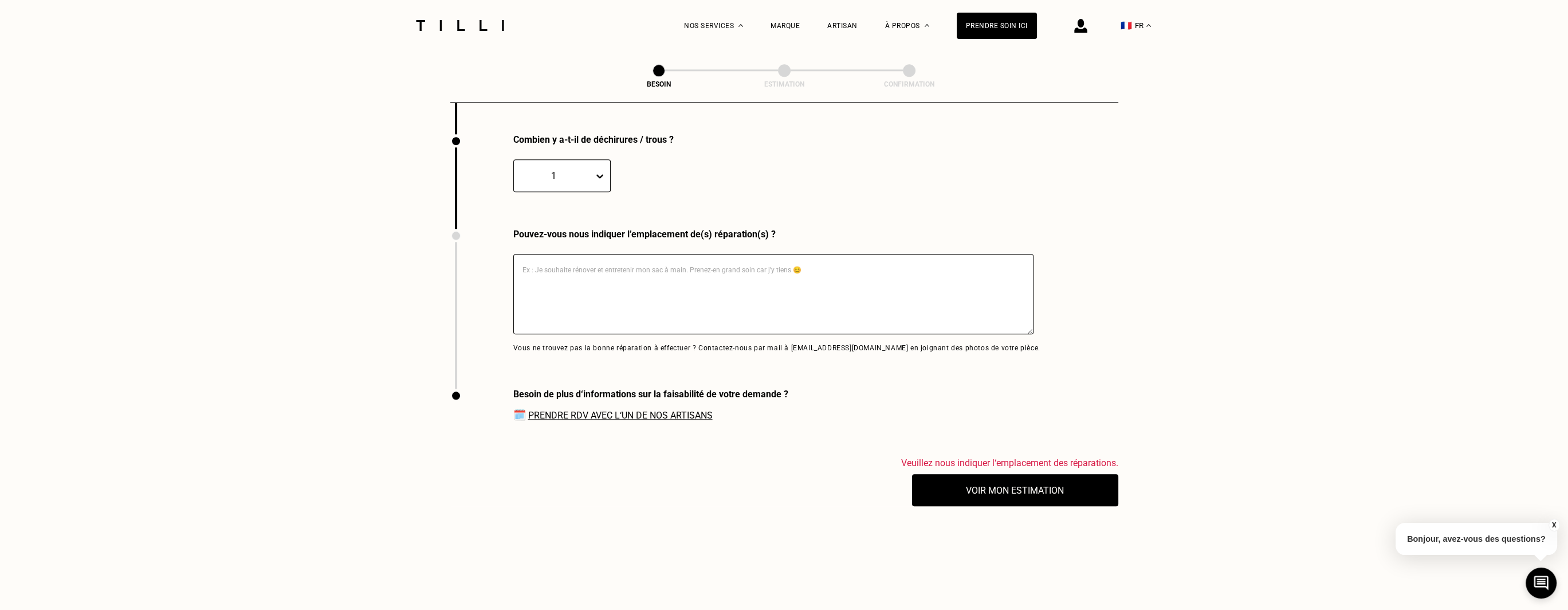
click at [572, 175] on div "1" at bounding box center [554, 176] width 69 height 11
click at [536, 273] on div "4" at bounding box center [562, 273] width 97 height 22
click at [1037, 491] on button "Voir mon estimation" at bounding box center [1015, 490] width 227 height 36
